Goal: Task Accomplishment & Management: Complete application form

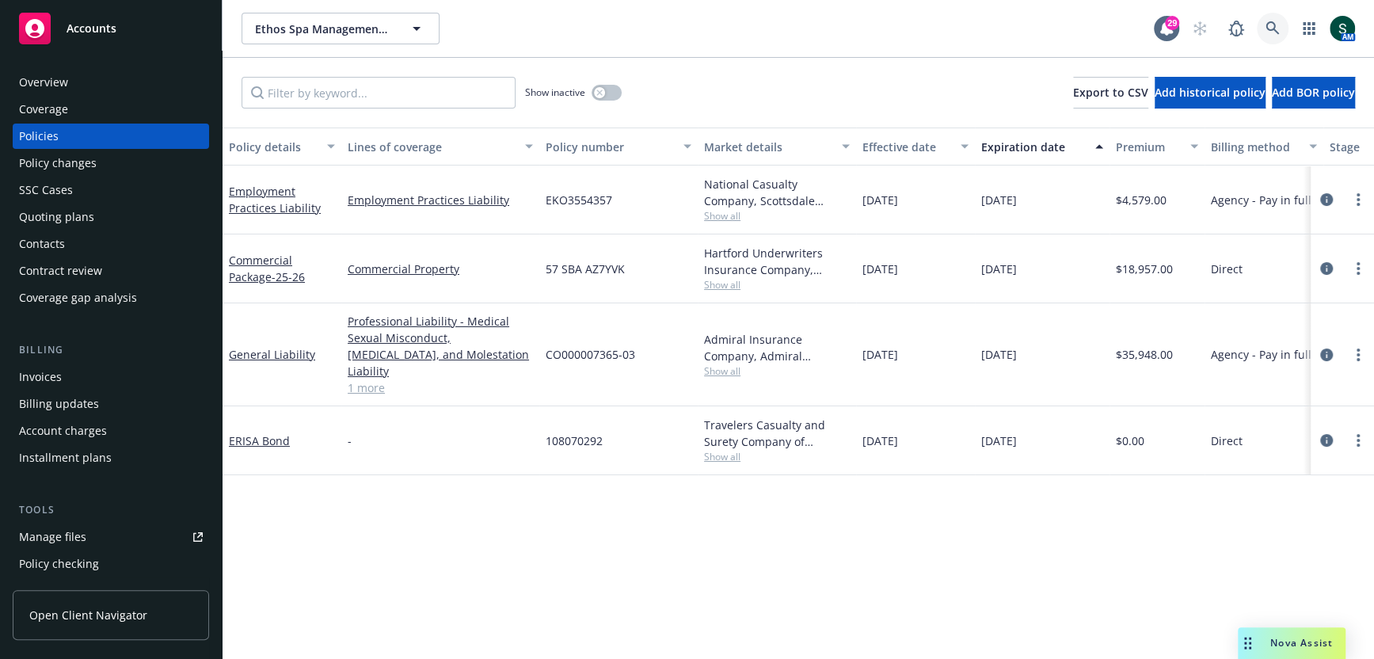
click at [1275, 13] on link at bounding box center [1273, 29] width 32 height 32
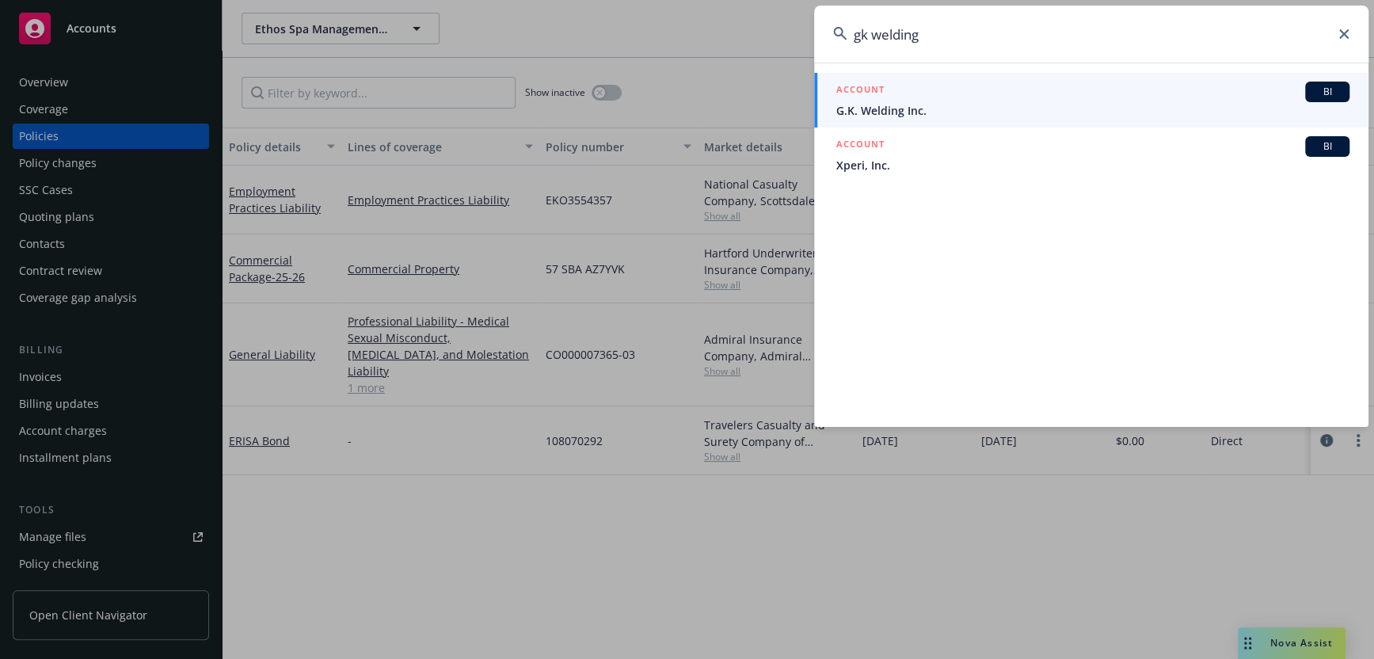
type input "gk welding"
click at [895, 102] on span "G.K. Welding Inc." at bounding box center [1092, 110] width 513 height 17
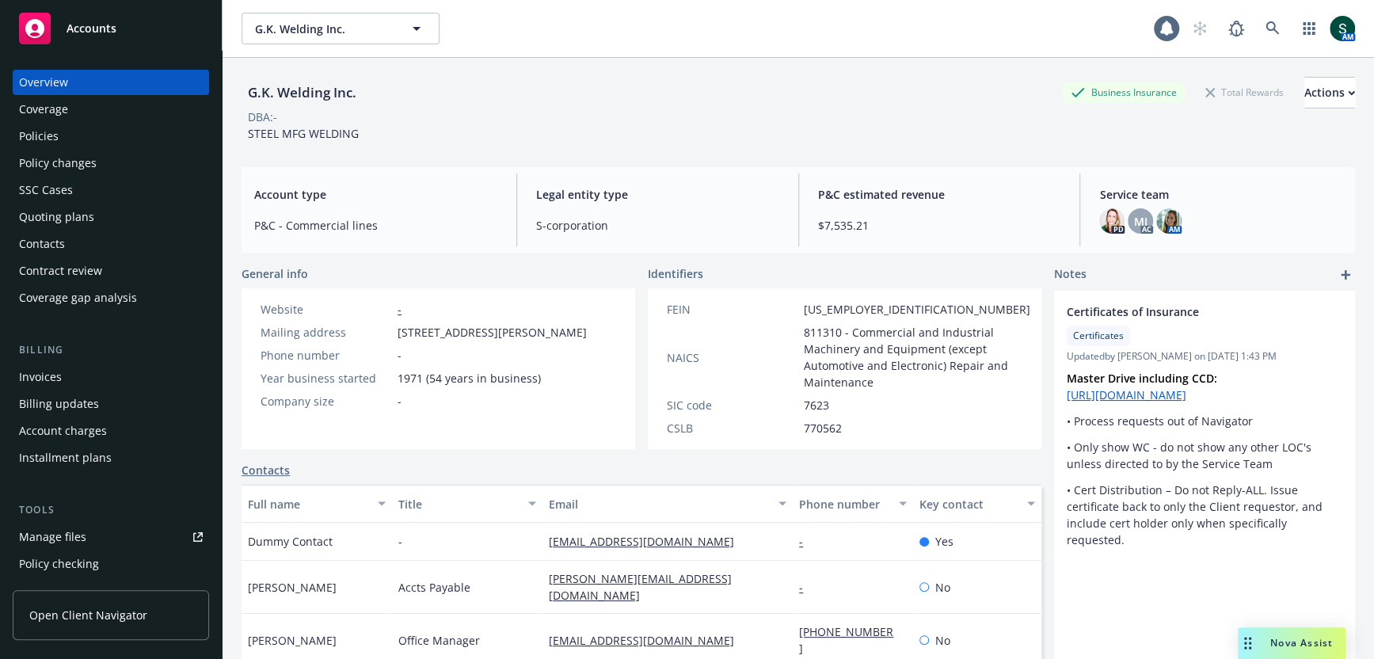
click at [70, 226] on div "Quoting plans" at bounding box center [56, 216] width 75 height 25
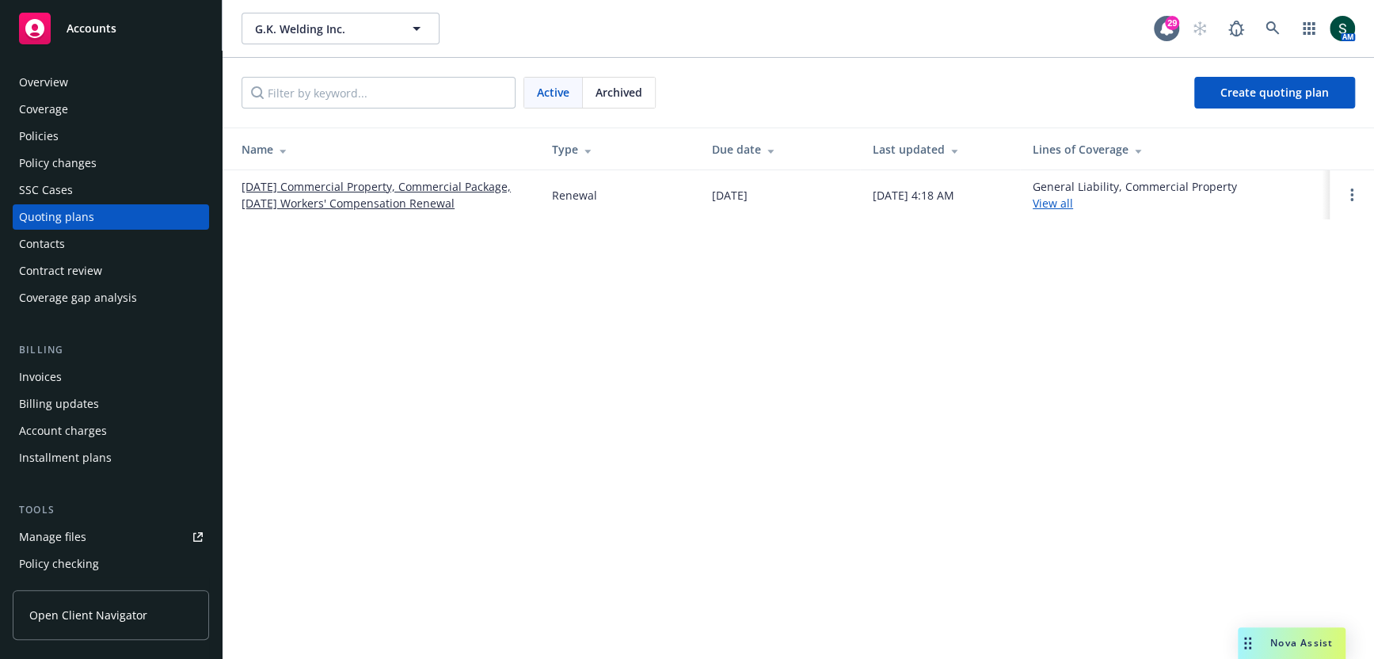
click at [303, 180] on link "[DATE] Commercial Property, Commercial Package, [DATE] Workers' Compensation Re…" at bounding box center [384, 194] width 285 height 33
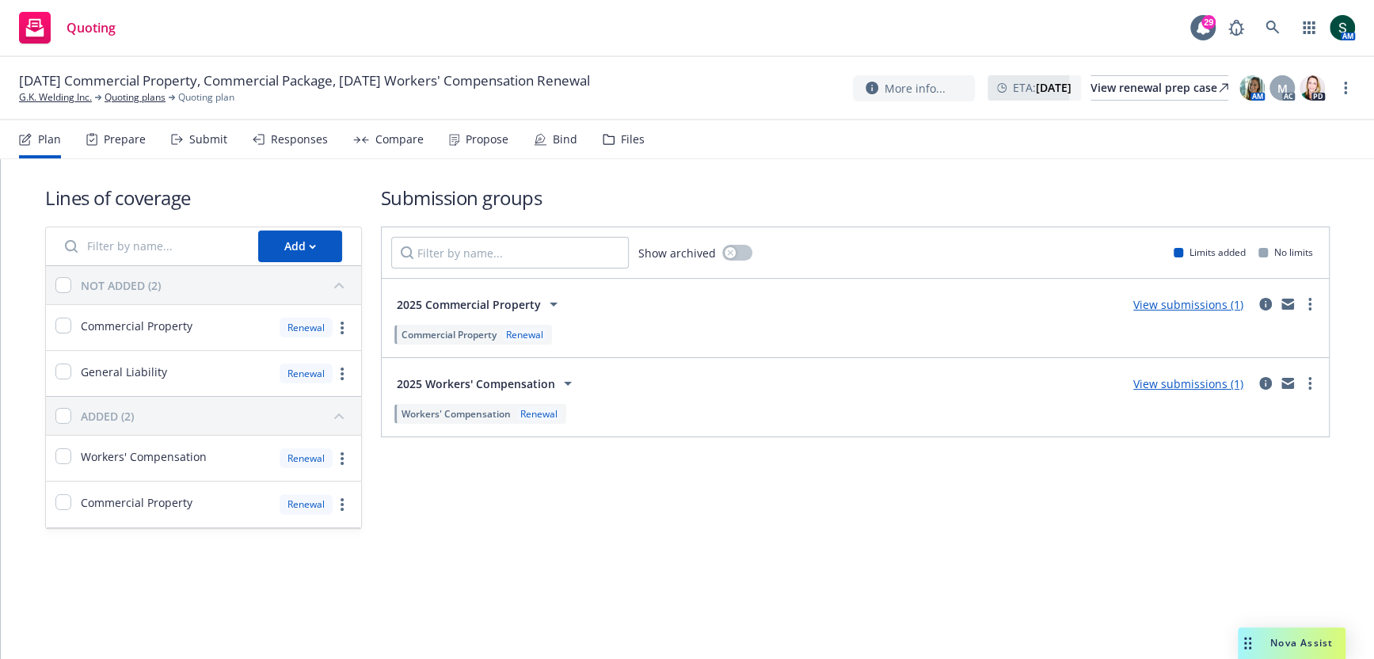
click at [460, 382] on span "2025 Workers' Compensation" at bounding box center [476, 383] width 158 height 17
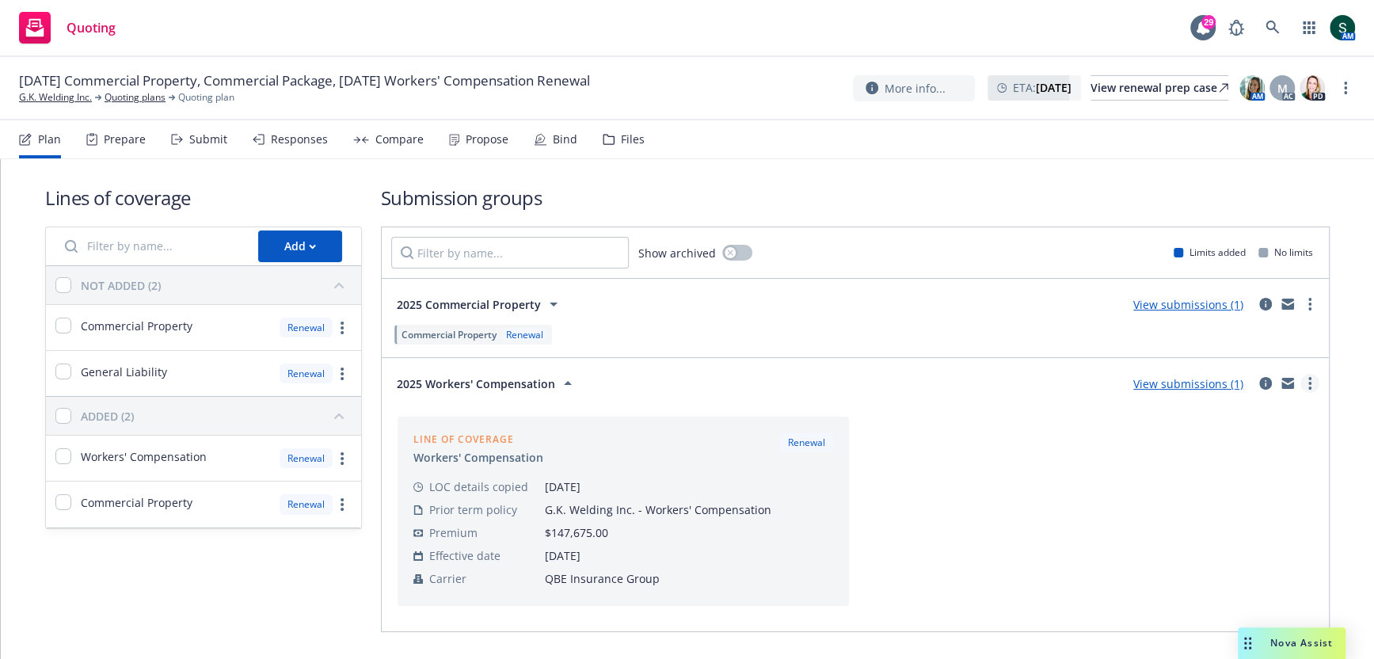
click at [1304, 377] on link "more" at bounding box center [1309, 383] width 19 height 19
click at [1198, 381] on link "View submissions (1)" at bounding box center [1188, 383] width 110 height 15
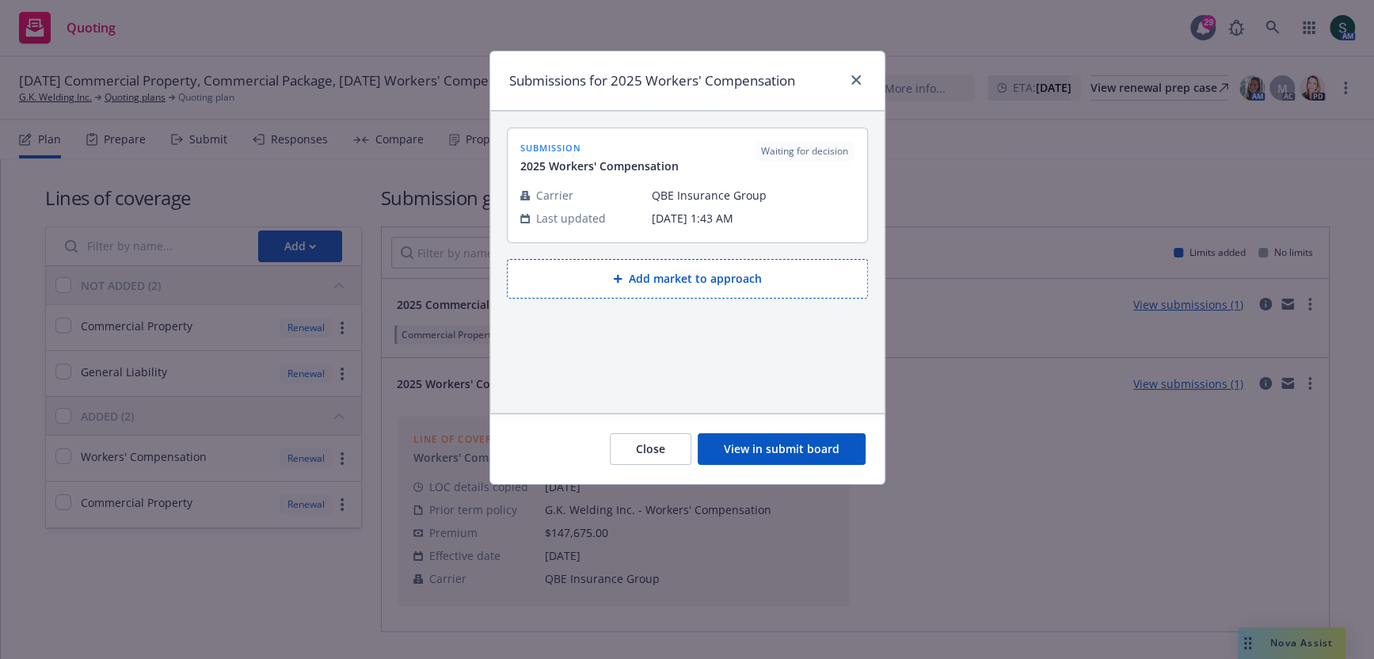
click at [726, 272] on button "Add market to approach" at bounding box center [687, 279] width 361 height 40
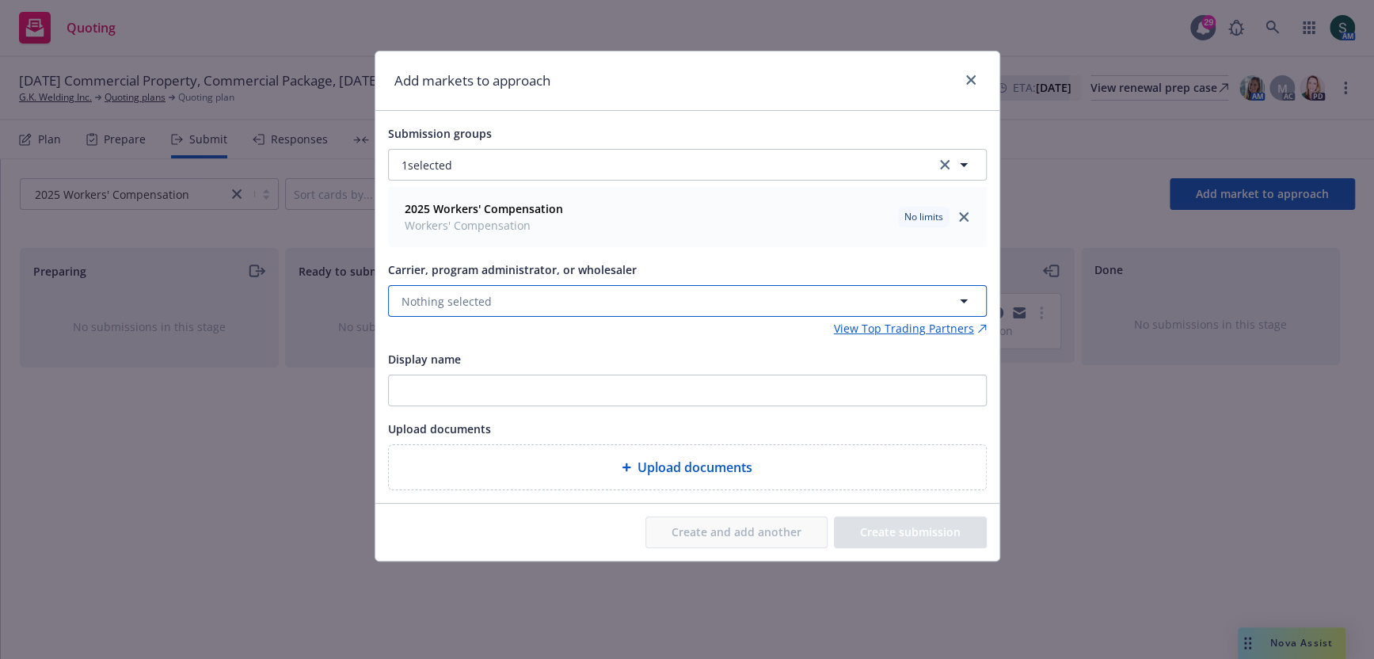
click at [558, 293] on button "Nothing selected" at bounding box center [687, 301] width 599 height 32
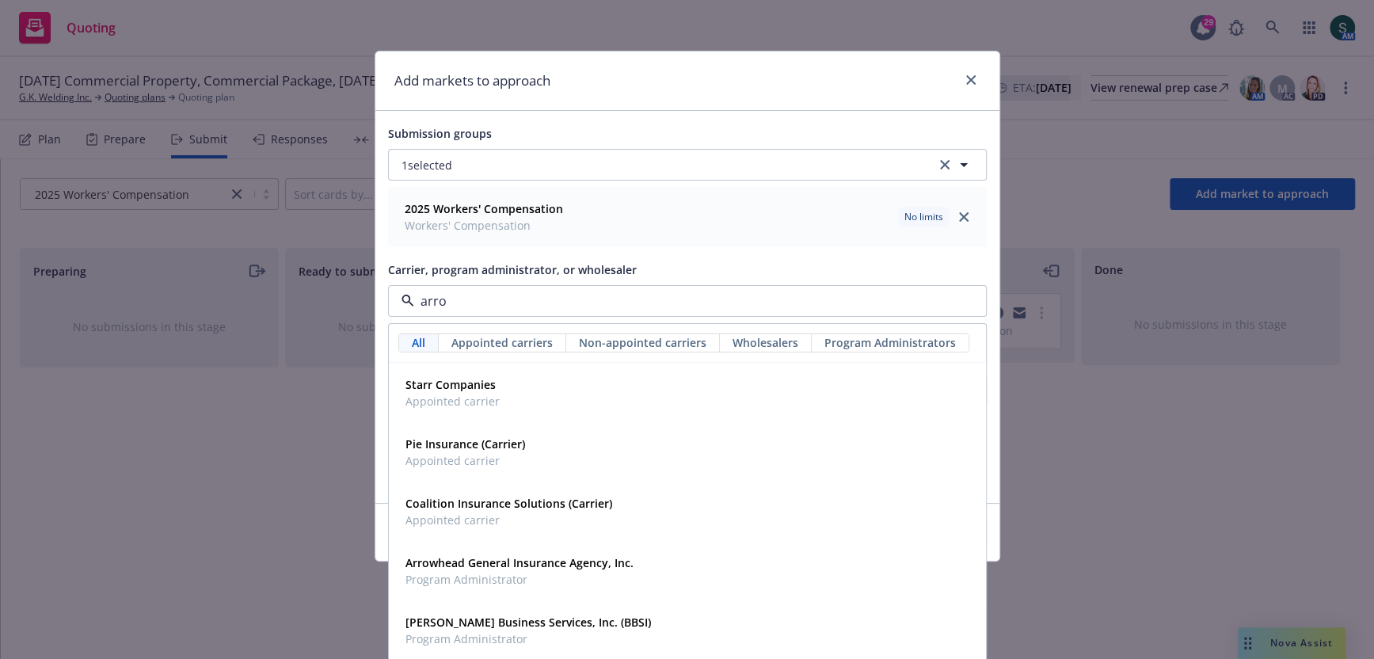
type input "arrow"
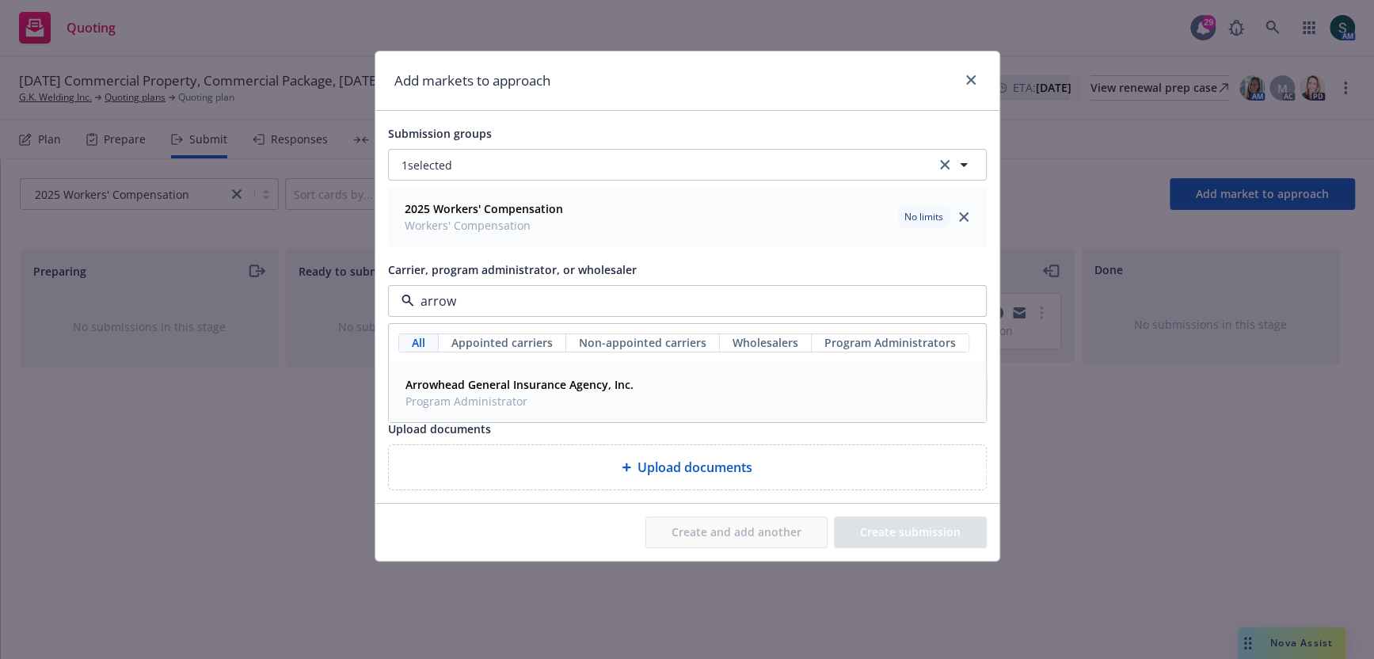
click at [542, 386] on strong "Arrowhead General Insurance Agency, Inc." at bounding box center [519, 384] width 228 height 15
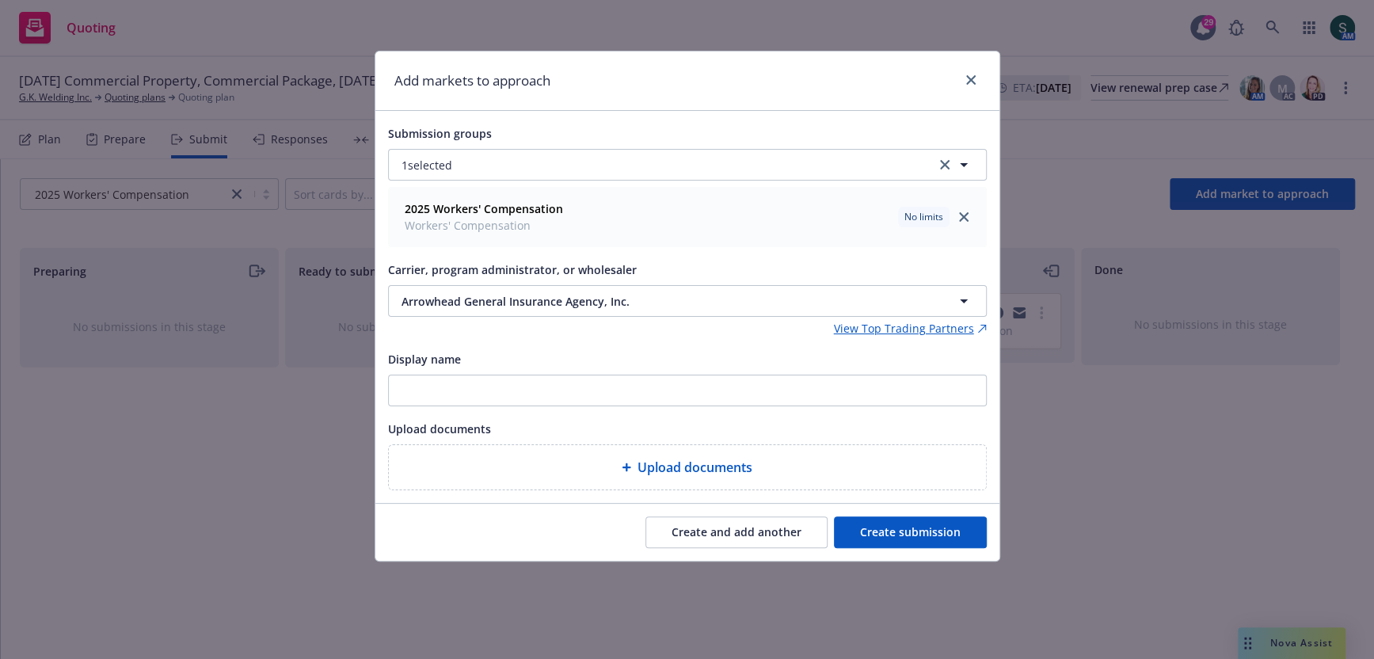
click at [889, 525] on button "Create submission" at bounding box center [910, 532] width 153 height 32
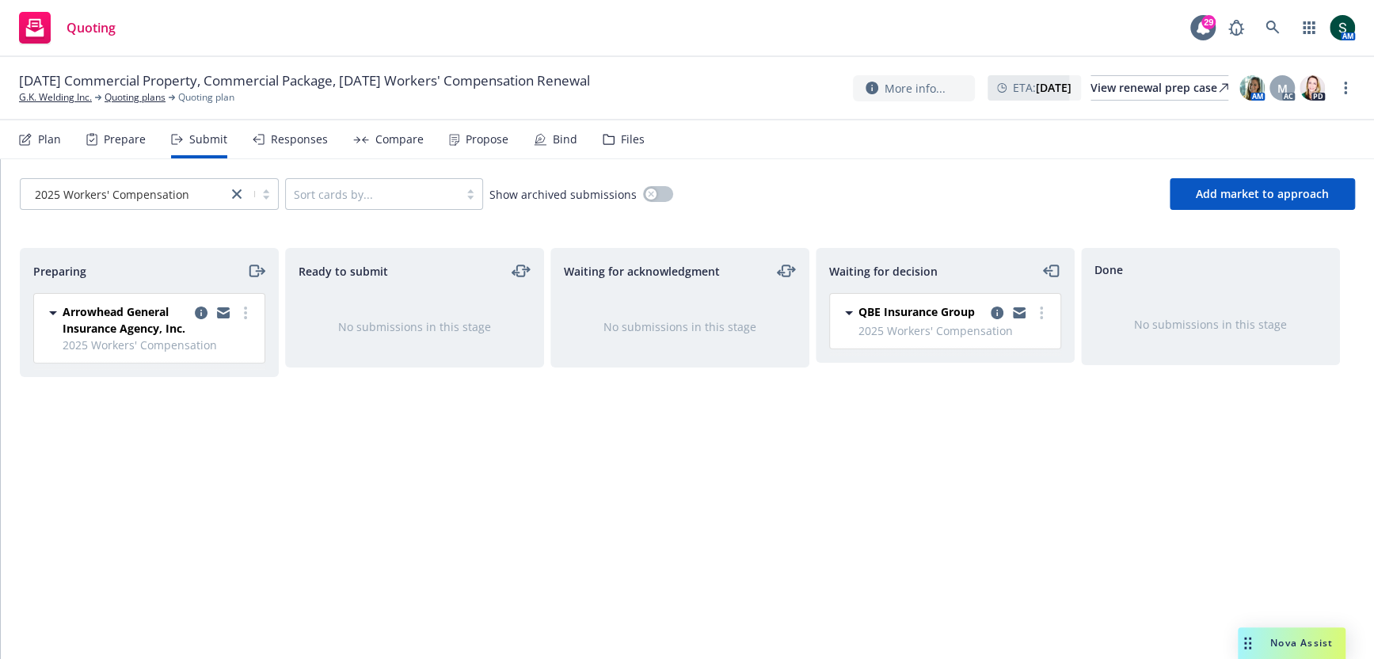
click at [52, 311] on icon at bounding box center [53, 313] width 8 height 4
click at [251, 270] on icon "moveRight" at bounding box center [256, 270] width 18 height 19
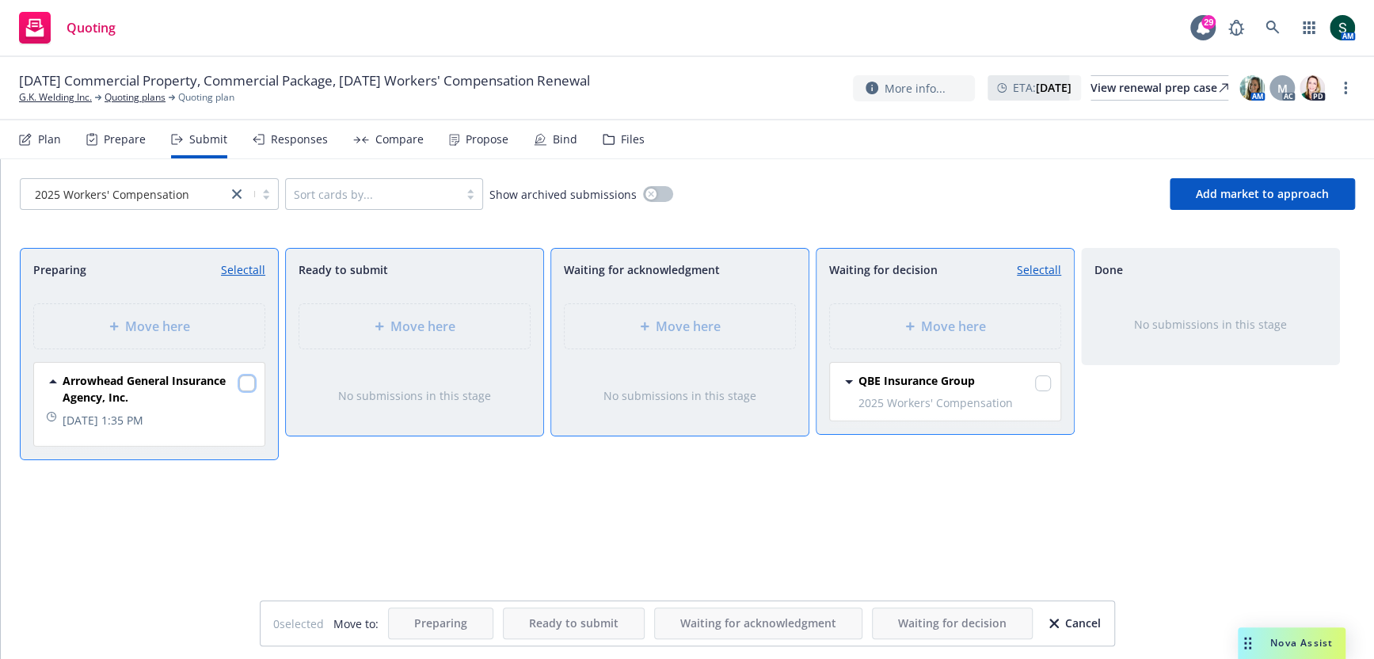
click at [245, 379] on input "checkbox" at bounding box center [247, 383] width 16 height 16
checkbox input "true"
click at [679, 328] on span "Move here" at bounding box center [688, 326] width 65 height 19
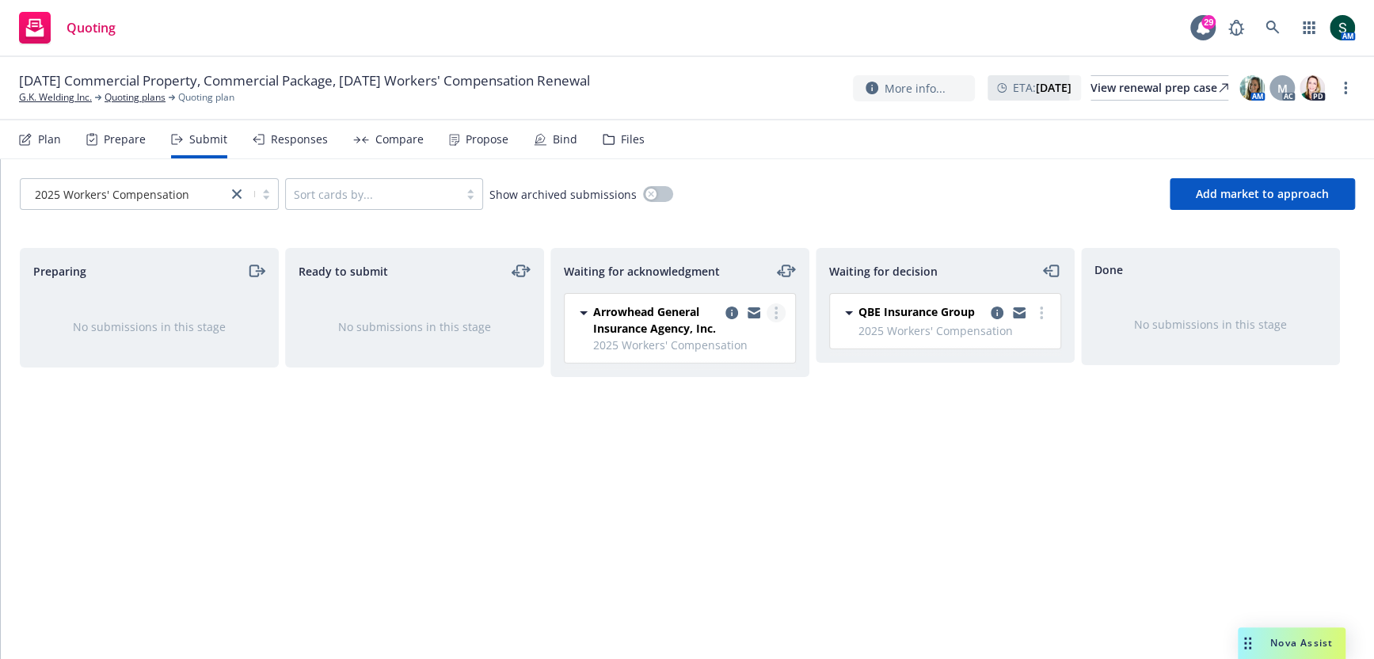
click at [771, 306] on link "more" at bounding box center [776, 312] width 19 height 19
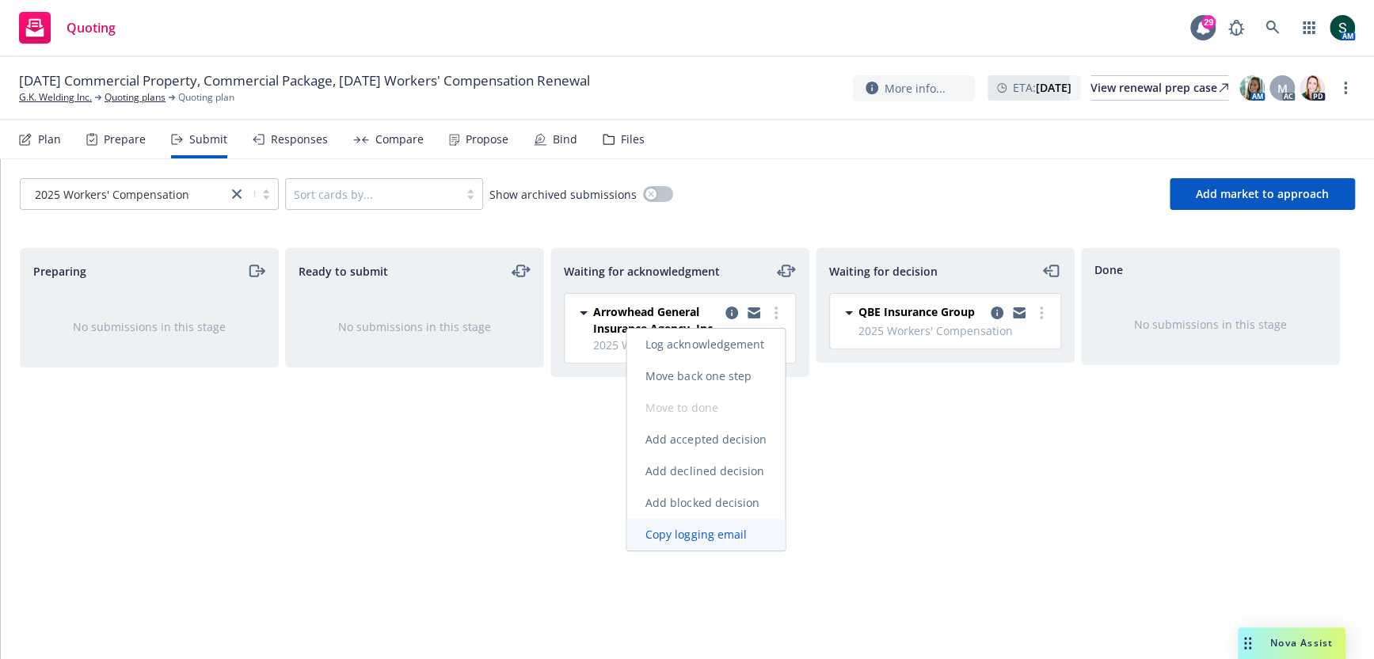
click at [725, 531] on span "Copy logging email" at bounding box center [695, 534] width 139 height 15
